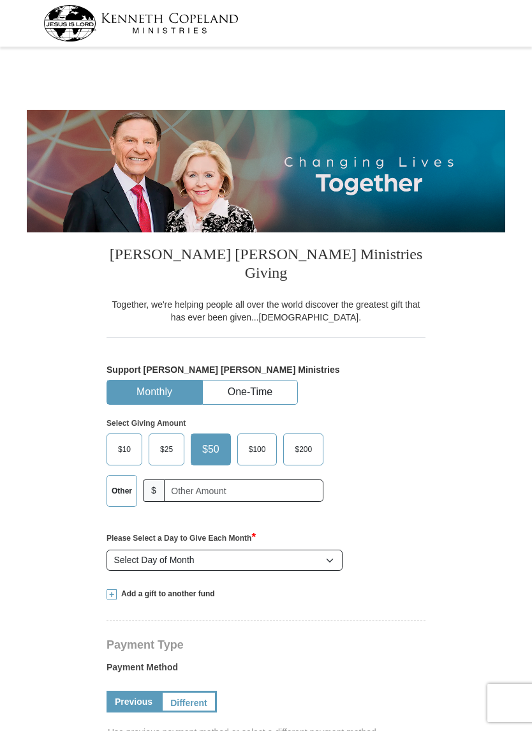
select select "[GEOGRAPHIC_DATA]"
click at [229, 479] on input "text" at bounding box center [244, 490] width 160 height 22
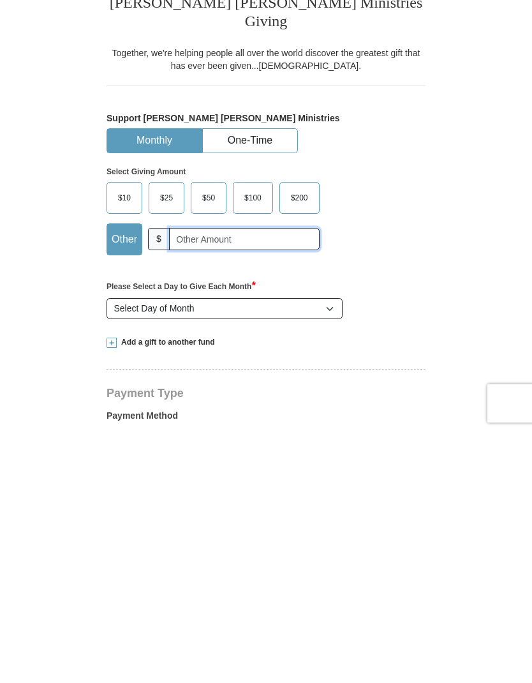
scroll to position [6, 0]
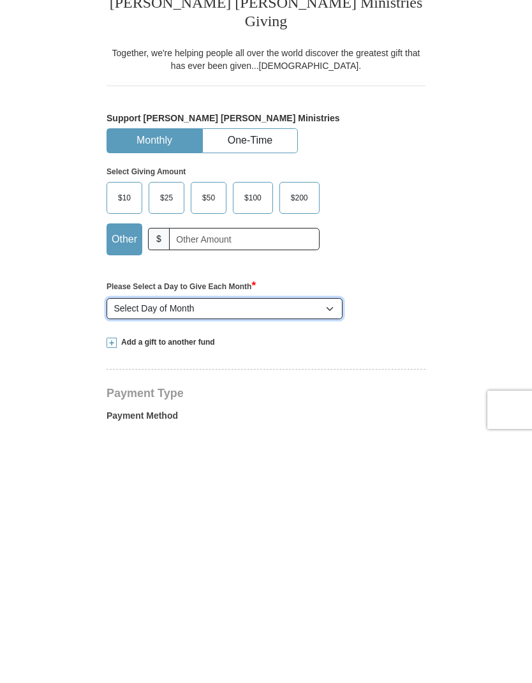
click at [277, 543] on select "Select Day of Month 1 2 3 4 5 6 7 8 9 10 11 12 13 14 15 16 17 18 19 20 21 22 23…" at bounding box center [225, 554] width 236 height 22
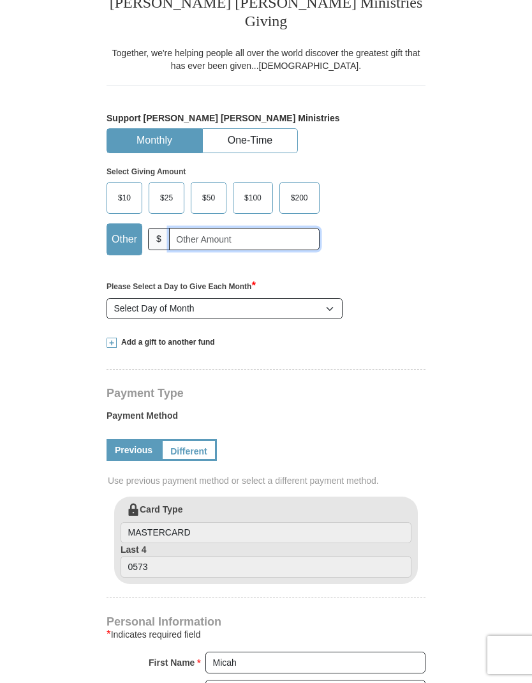
click at [260, 229] on input "text" at bounding box center [244, 239] width 151 height 22
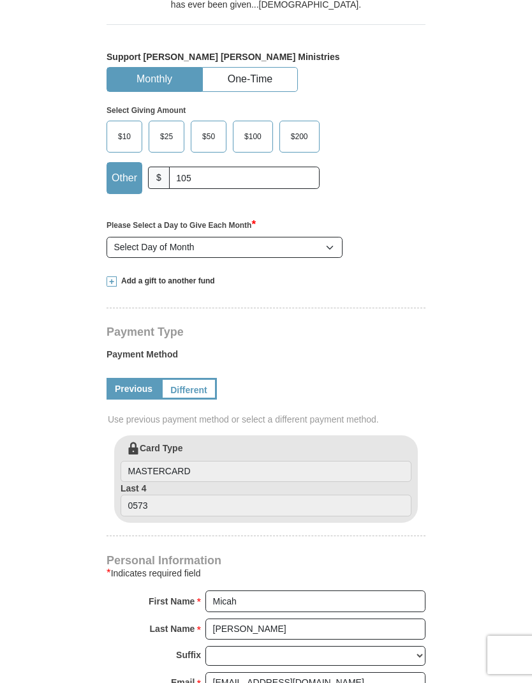
scroll to position [310, 0]
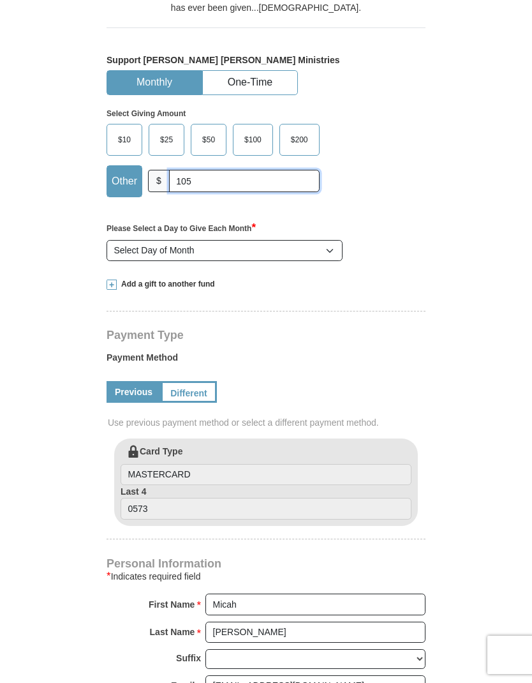
type input "105"
click at [114, 280] on span at bounding box center [112, 285] width 10 height 10
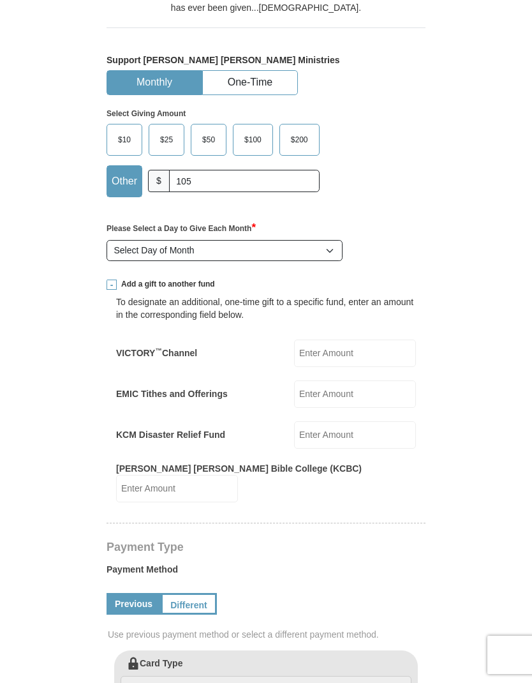
click at [238, 475] on input "Kenneth Copeland Bible College (KCBC)" at bounding box center [177, 488] width 122 height 27
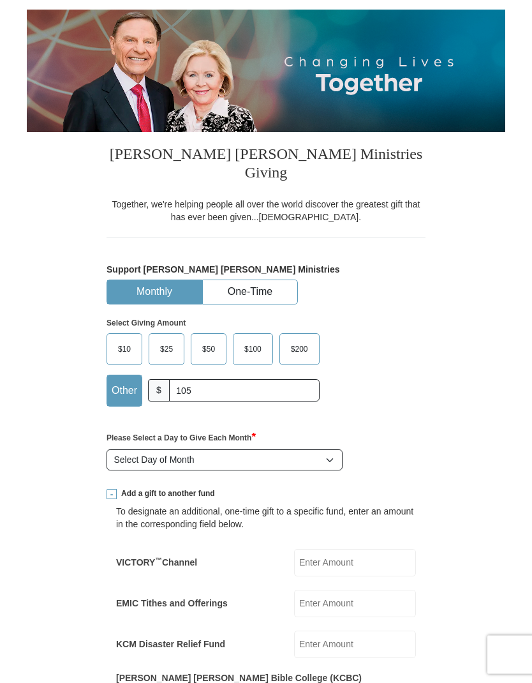
scroll to position [86, 0]
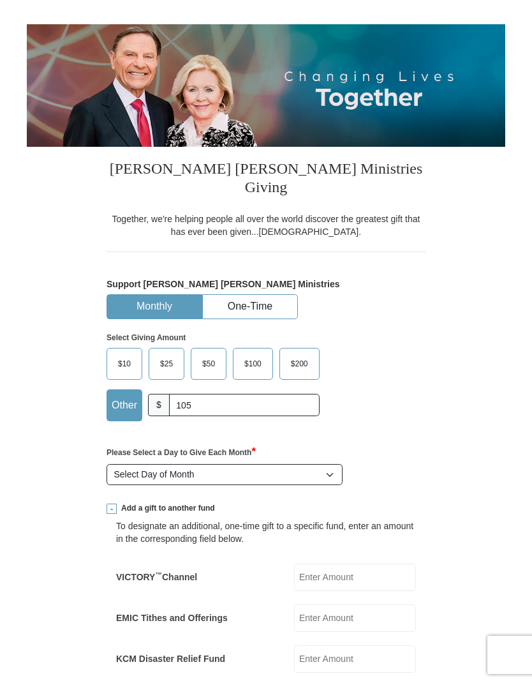
type input "105"
click at [270, 295] on button "One-Time" at bounding box center [250, 307] width 94 height 24
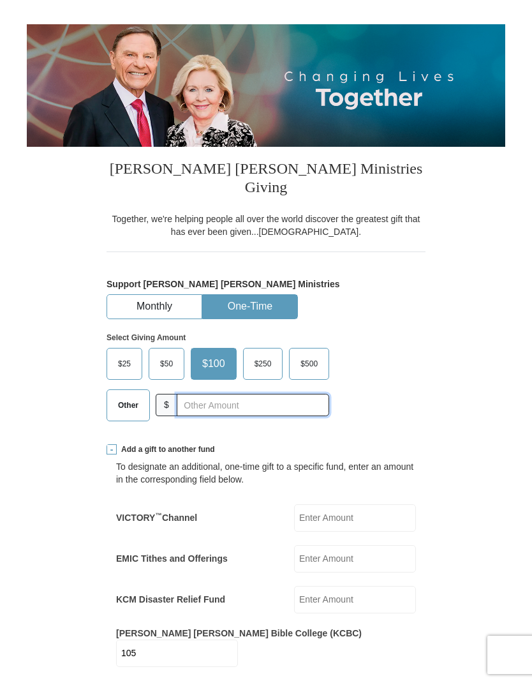
click at [286, 394] on input "text" at bounding box center [253, 405] width 153 height 22
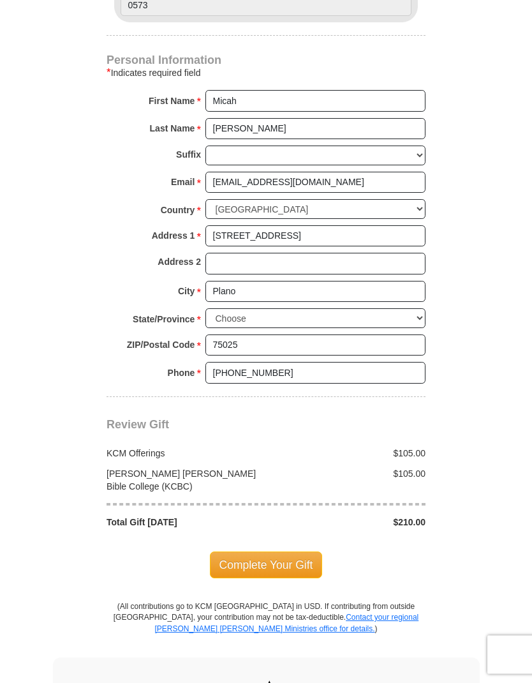
scroll to position [966, 0]
type input "105"
click at [312, 552] on span "Complete Your Gift" at bounding box center [266, 565] width 113 height 27
